Goal: Task Accomplishment & Management: Manage account settings

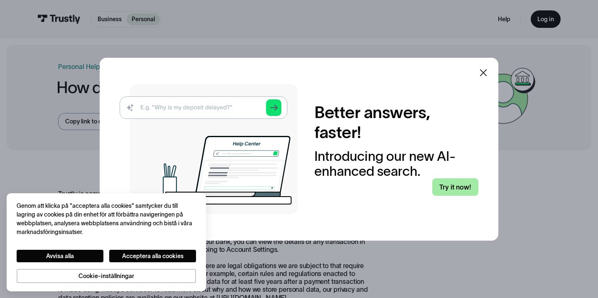
click at [442, 184] on link "Try it now!" at bounding box center [456, 186] width 46 height 17
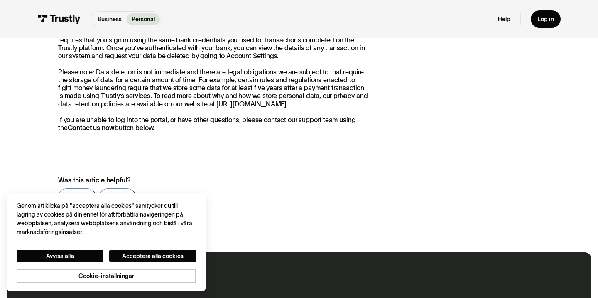
scroll to position [229, 0]
